Goal: Information Seeking & Learning: Learn about a topic

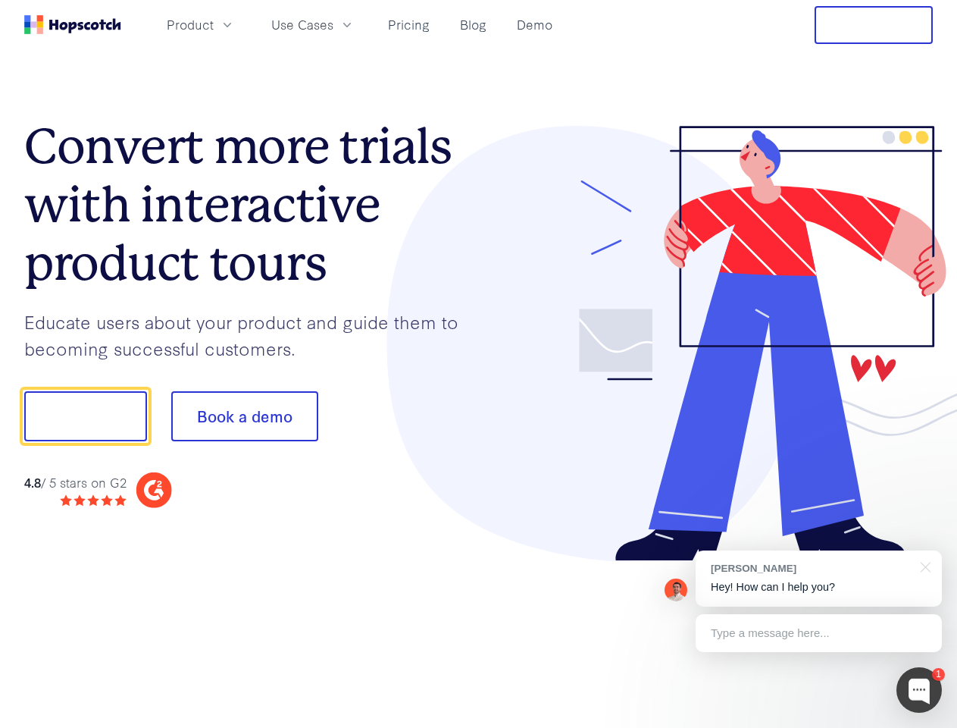
click at [479, 364] on div at bounding box center [706, 344] width 455 height 436
click at [214, 24] on span "Product" at bounding box center [190, 24] width 47 height 19
click at [334, 24] on span "Use Cases" at bounding box center [302, 24] width 62 height 19
click at [874, 25] on button "Free Trial" at bounding box center [874, 25] width 118 height 38
click at [85, 416] on button "Show me!" at bounding box center [85, 416] width 123 height 50
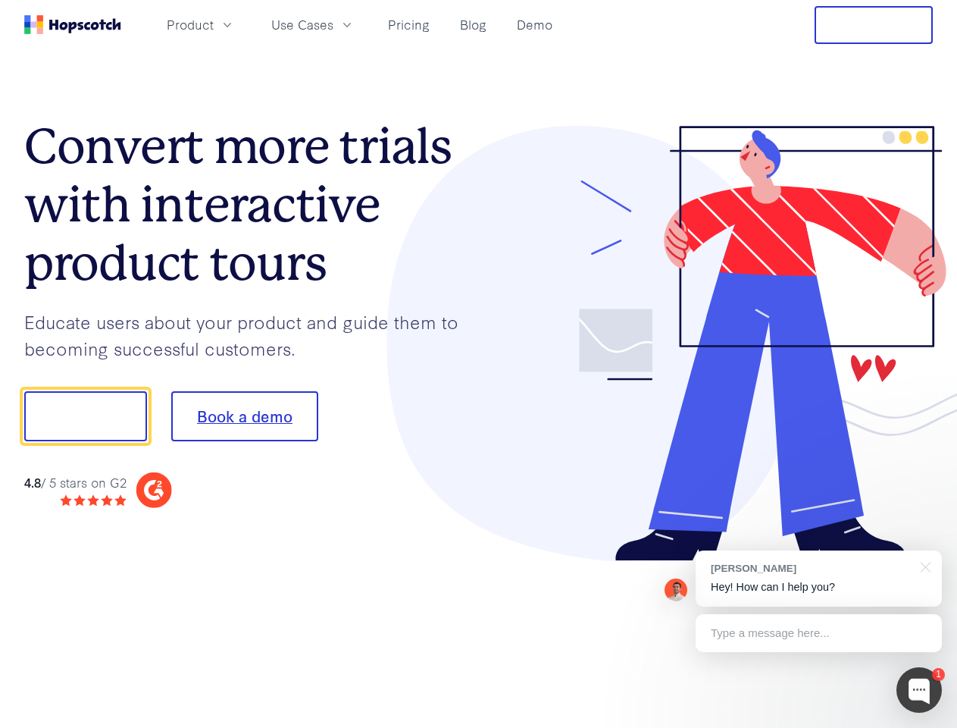
click at [244, 416] on button "Book a demo" at bounding box center [244, 416] width 147 height 50
click at [920, 690] on div at bounding box center [919, 689] width 45 height 45
click at [819, 578] on div "[PERSON_NAME] Hey! How can I help you?" at bounding box center [819, 578] width 246 height 56
click at [923, 727] on div "1 [PERSON_NAME] Hey! How can I help you? Type a message here... Free live chat …" at bounding box center [478, 728] width 957 height 0
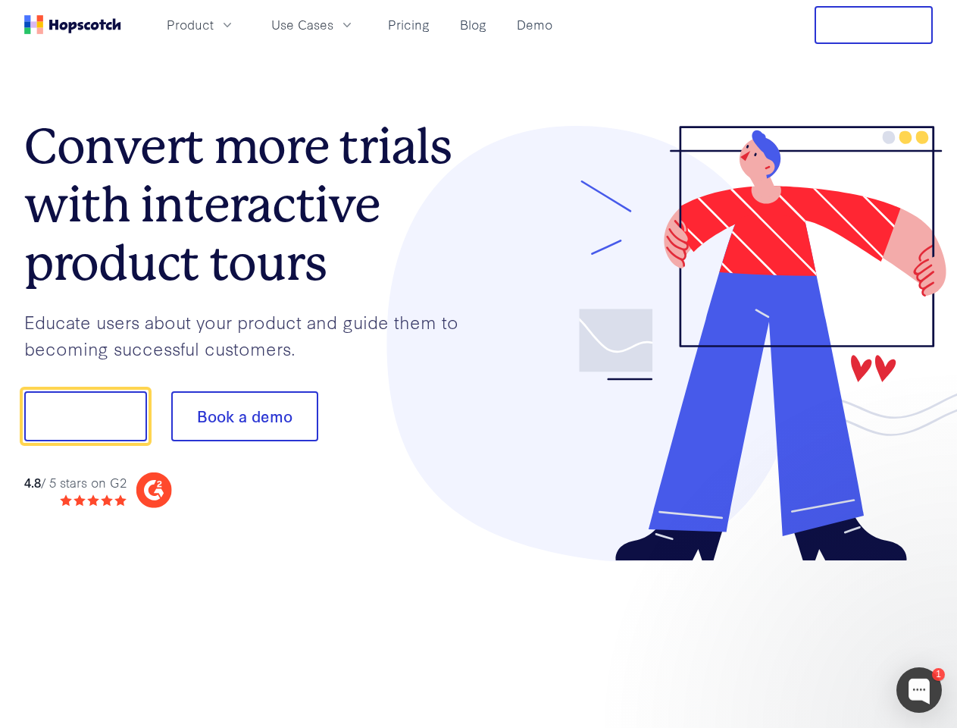
click at [819, 633] on div at bounding box center [800, 516] width 284 height 302
